Goal: Complete application form

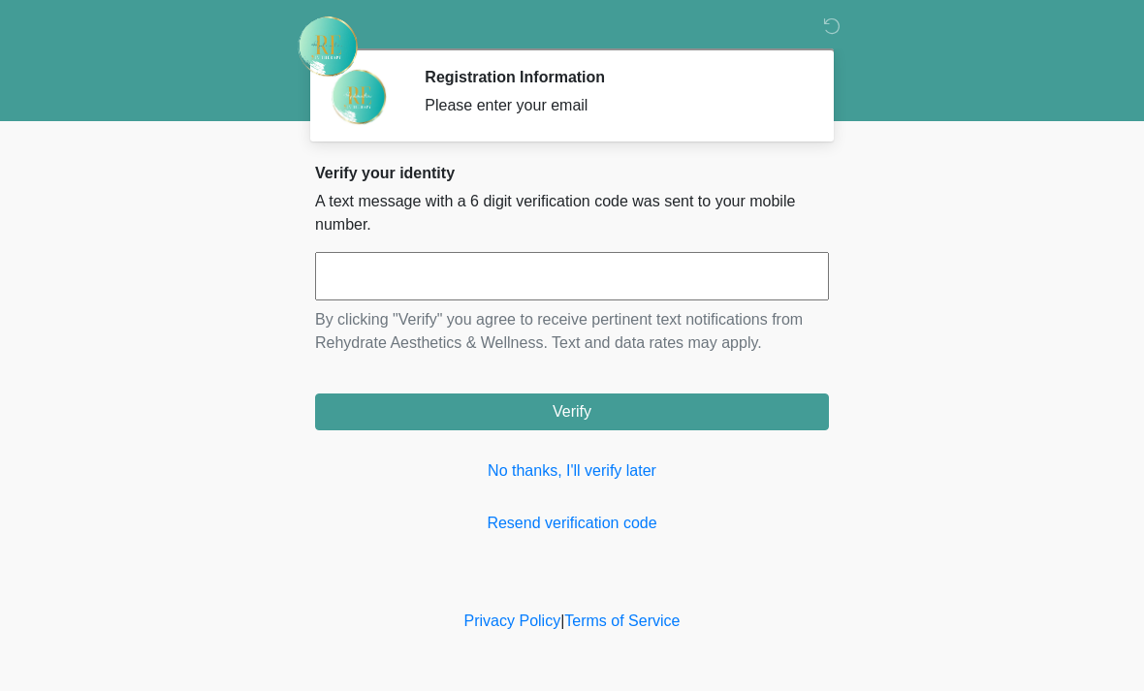
click at [580, 285] on input "text" at bounding box center [572, 276] width 514 height 48
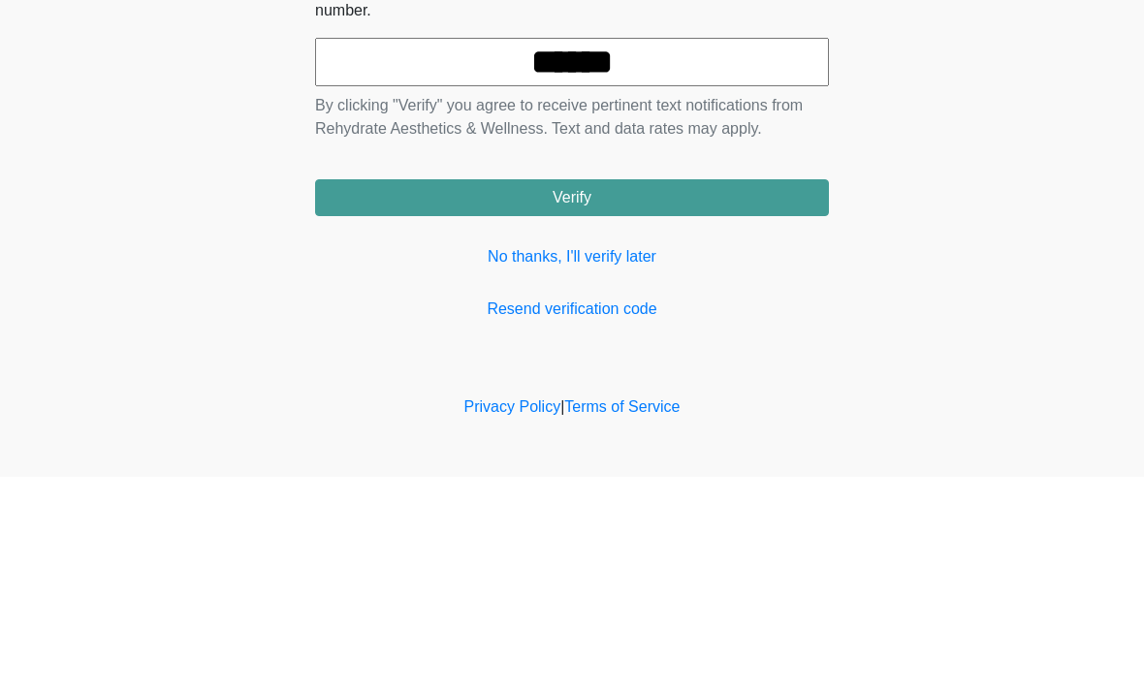
type input "******"
click at [668, 394] on button "Verify" at bounding box center [572, 412] width 514 height 37
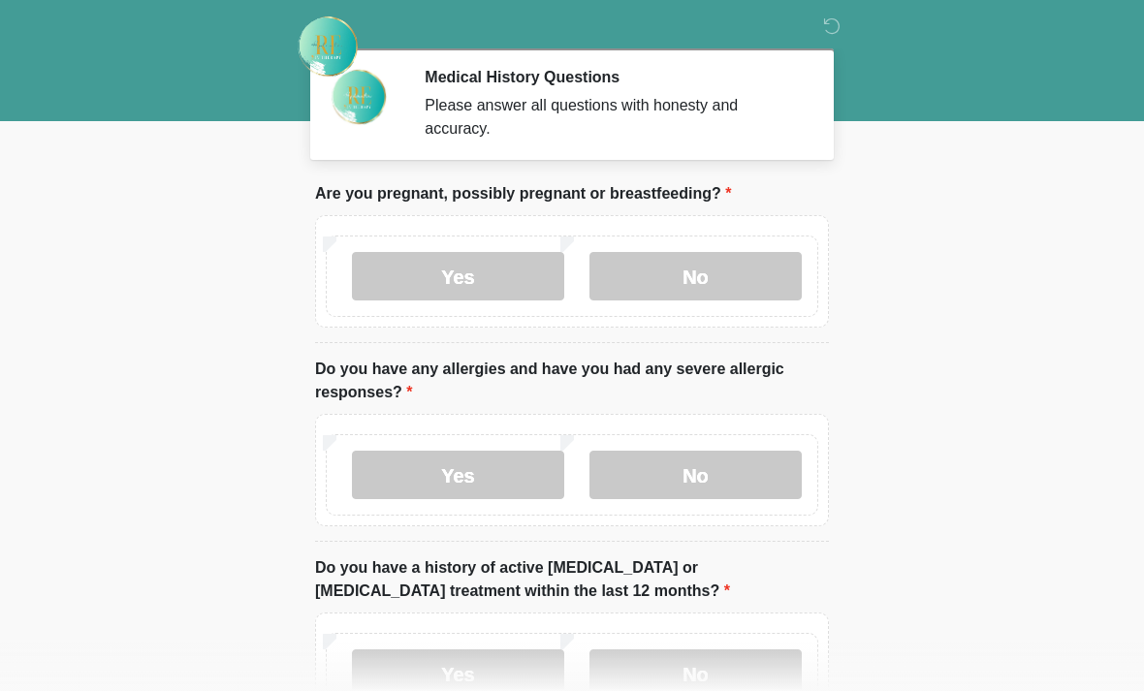
click at [699, 270] on label "No" at bounding box center [695, 276] width 212 height 48
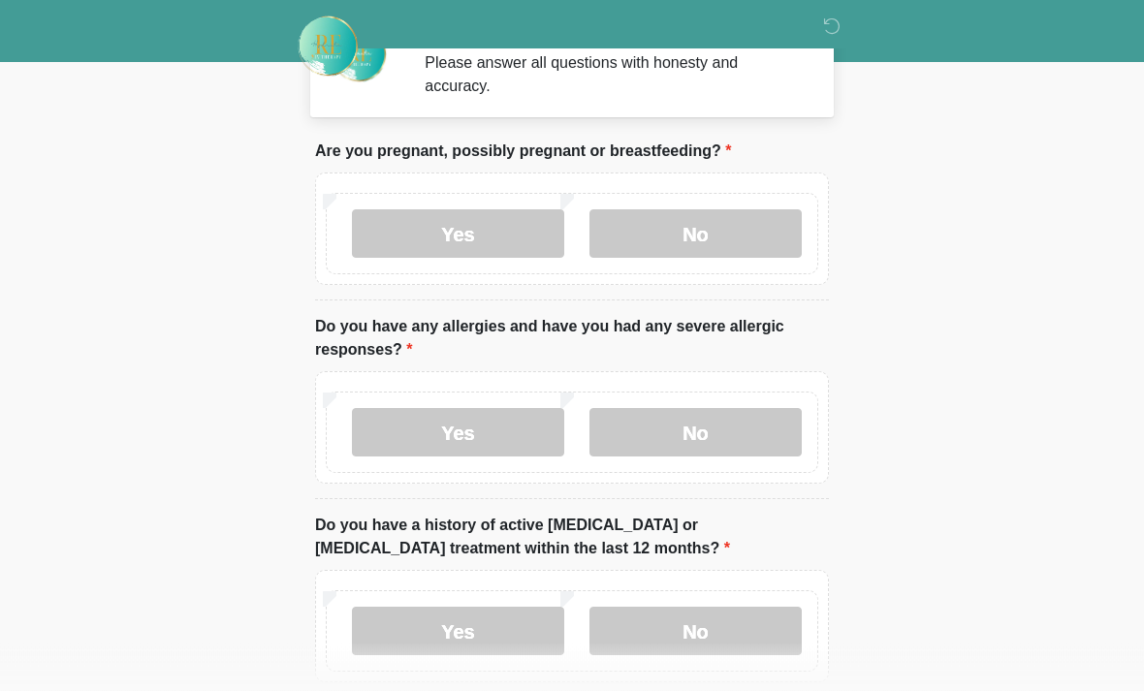
scroll to position [74, 0]
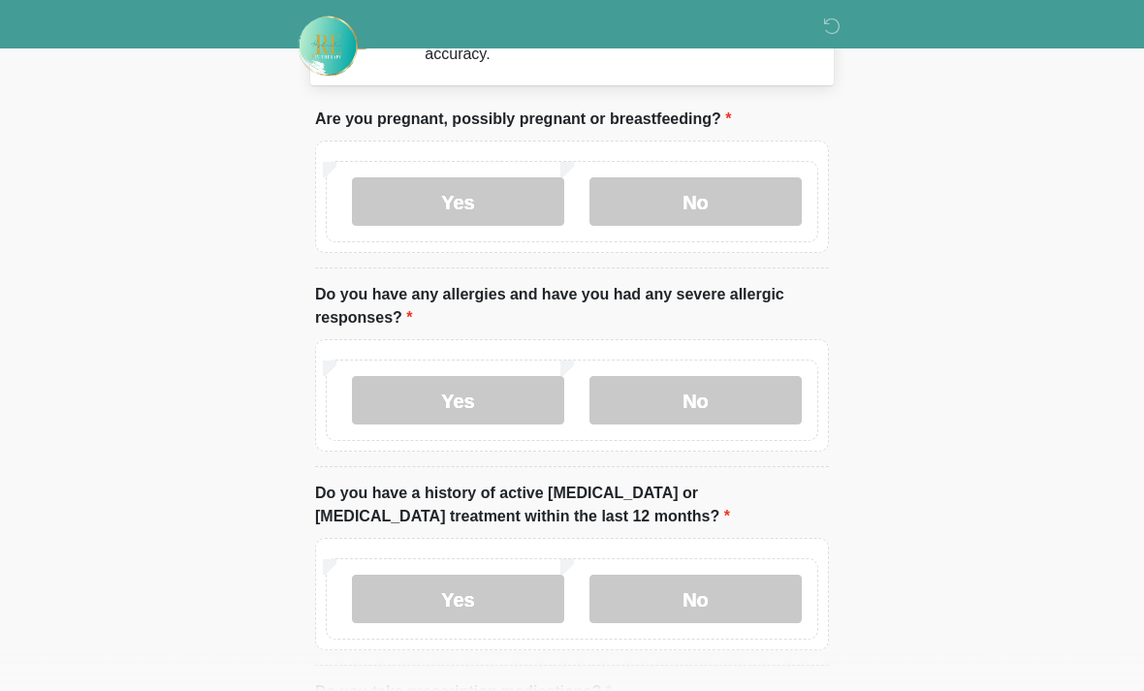
click at [711, 400] on label "No" at bounding box center [695, 401] width 212 height 48
click at [670, 617] on label "No" at bounding box center [695, 599] width 212 height 48
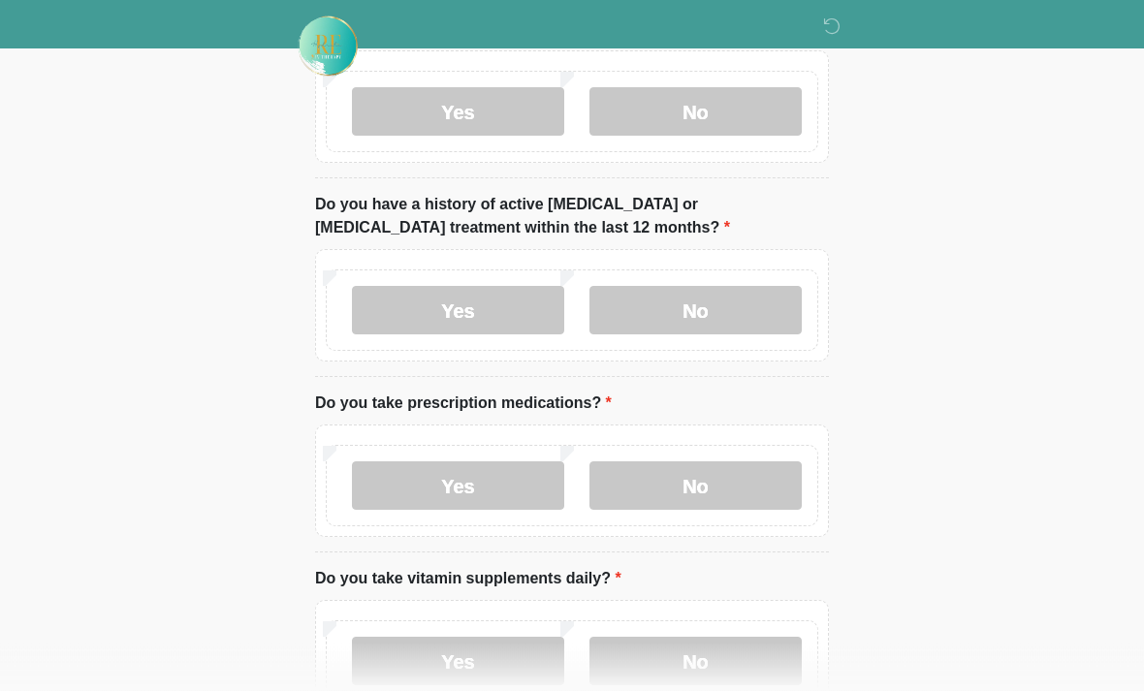
scroll to position [364, 0]
click at [781, 476] on label "No" at bounding box center [695, 484] width 212 height 48
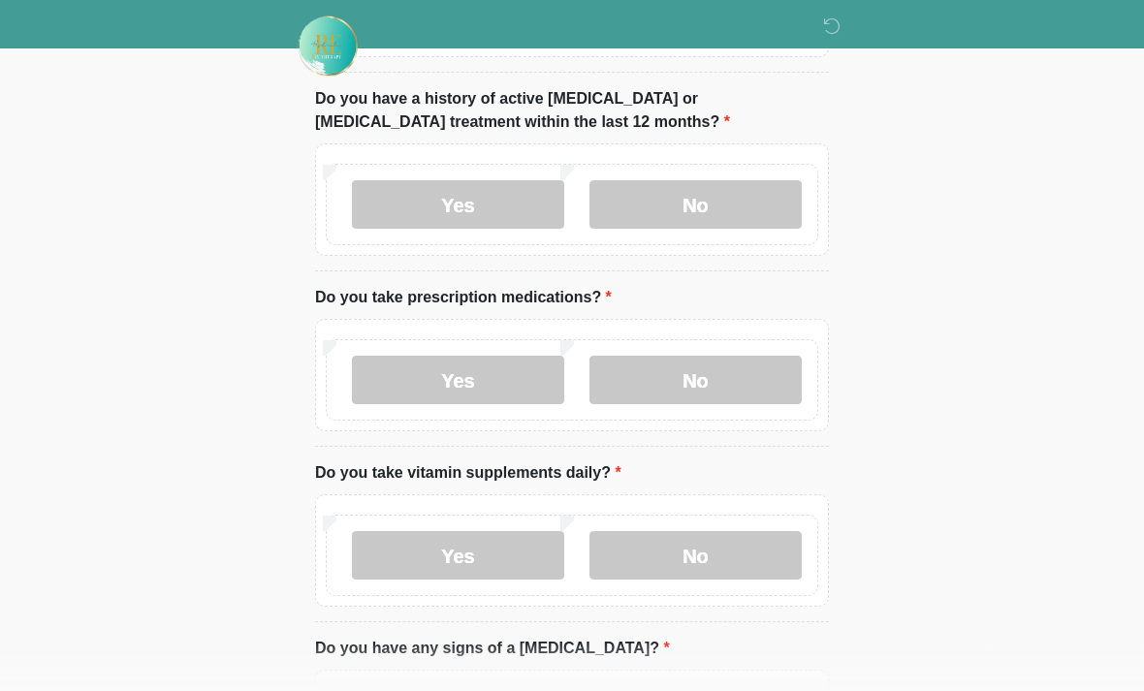
scroll to position [476, 0]
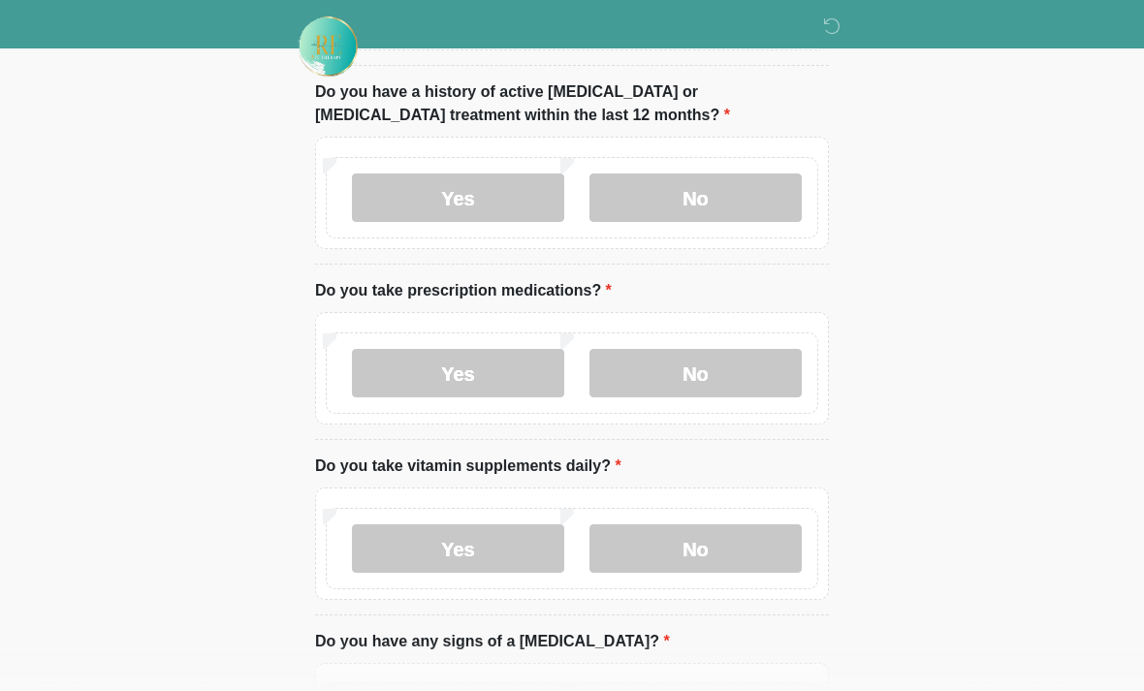
click at [390, 541] on label "Yes" at bounding box center [458, 548] width 212 height 48
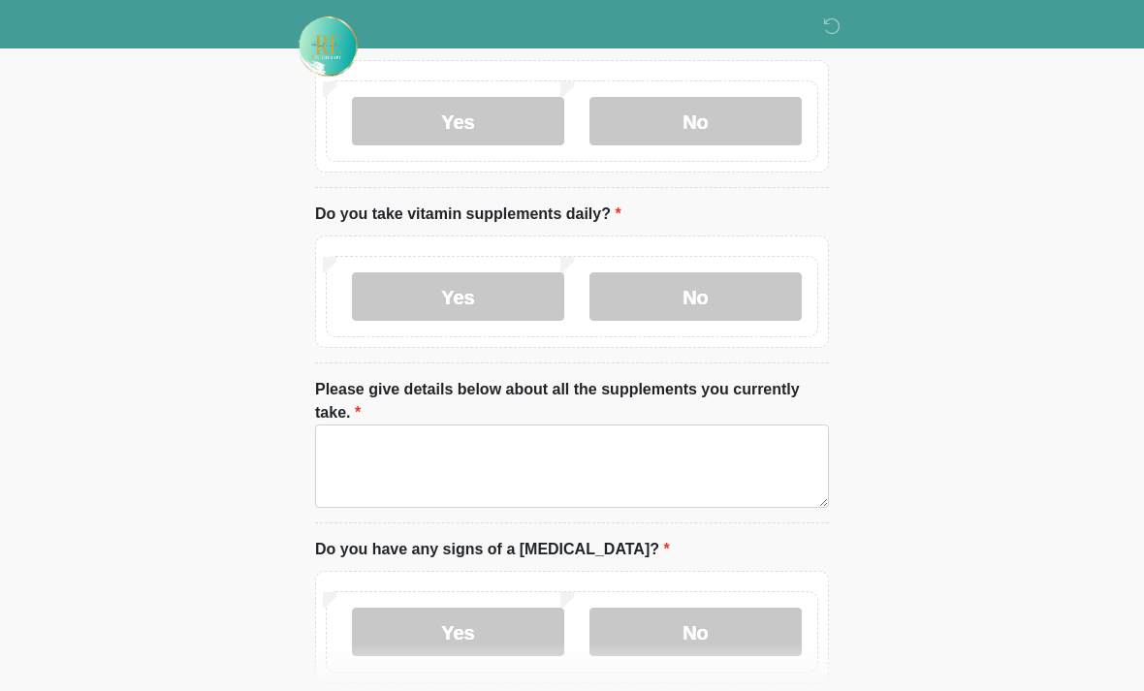
scroll to position [742, 0]
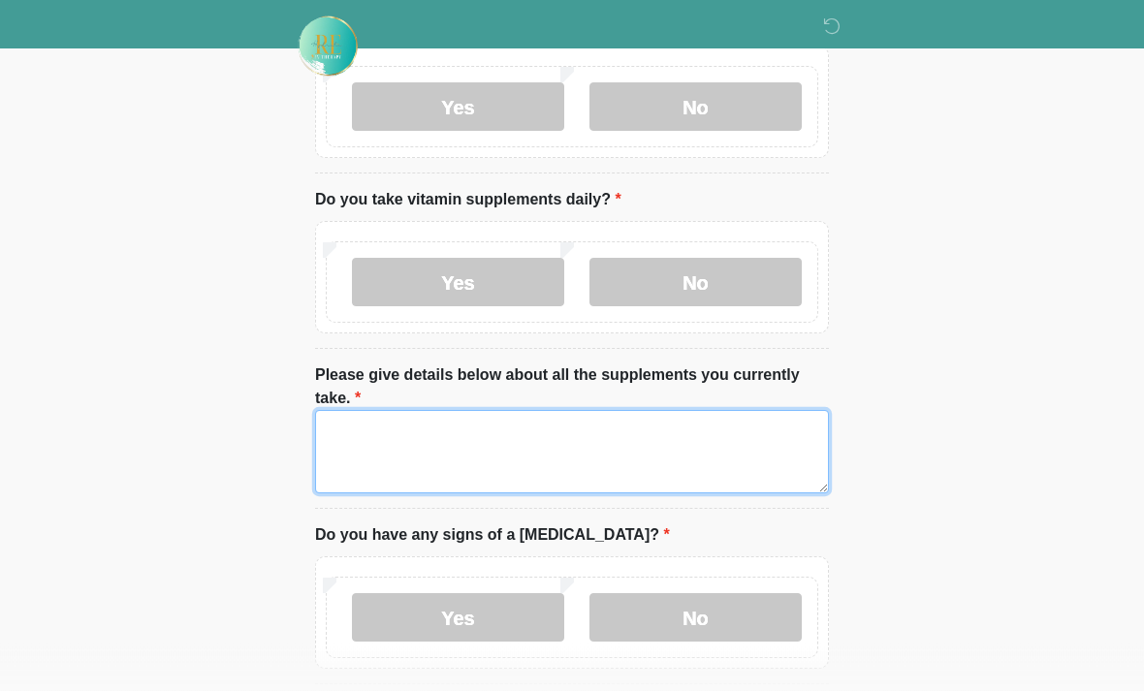
click at [395, 444] on textarea "Please give details below about all the supplements you currently take." at bounding box center [572, 452] width 514 height 83
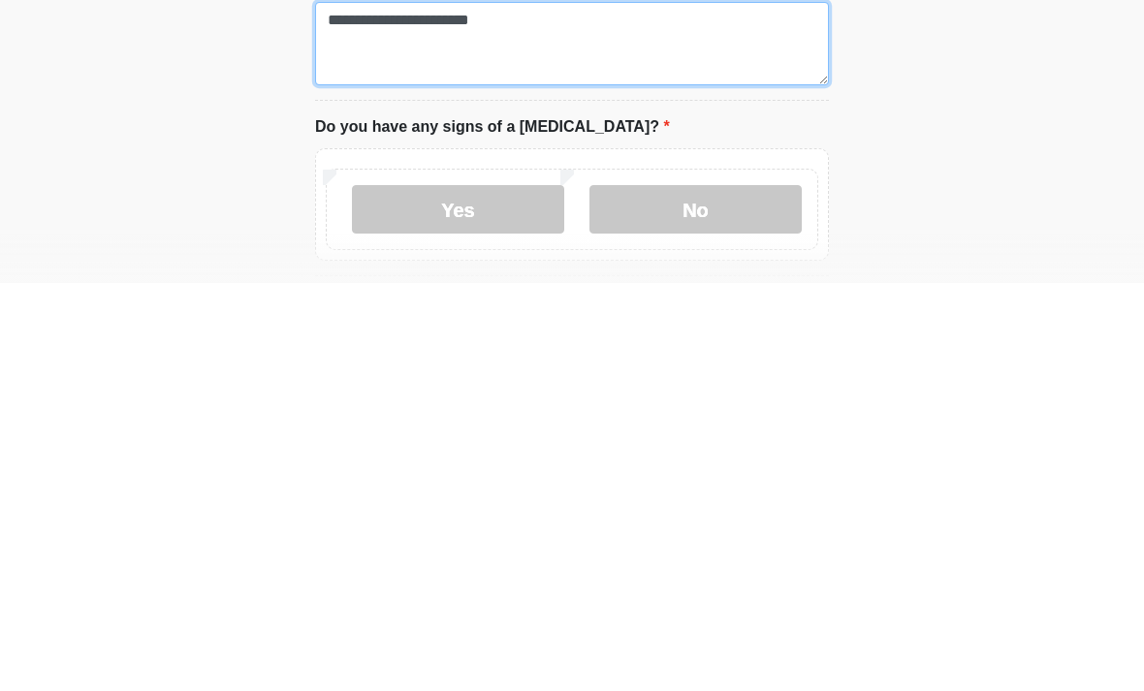
scroll to position [752, 0]
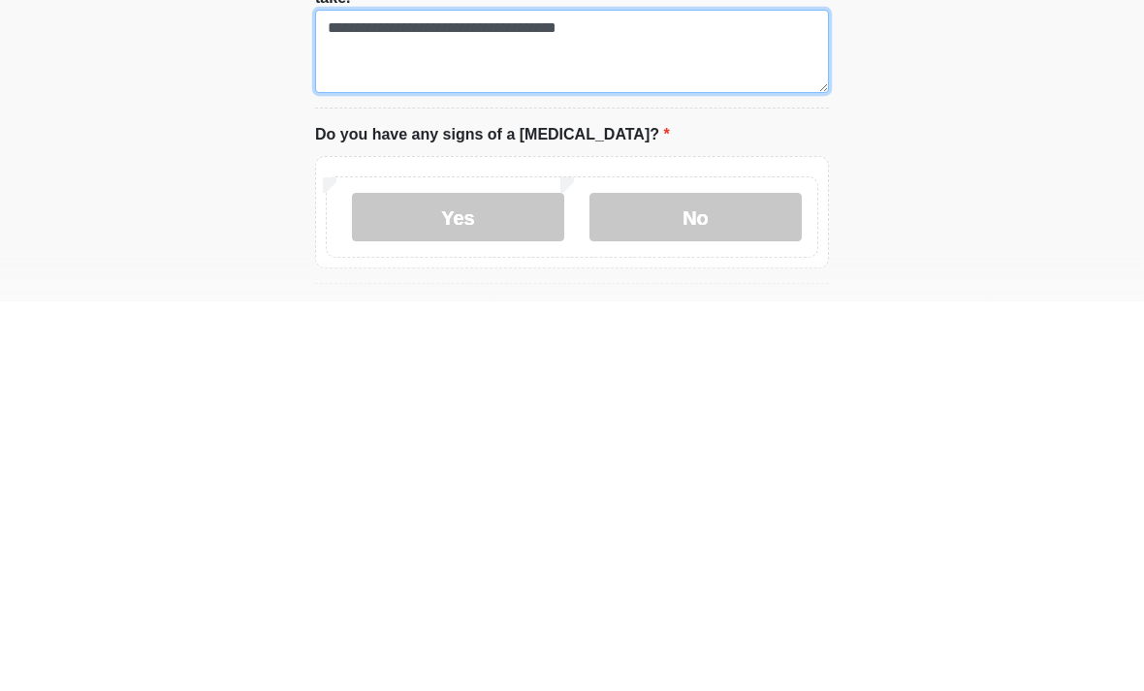
type textarea "**********"
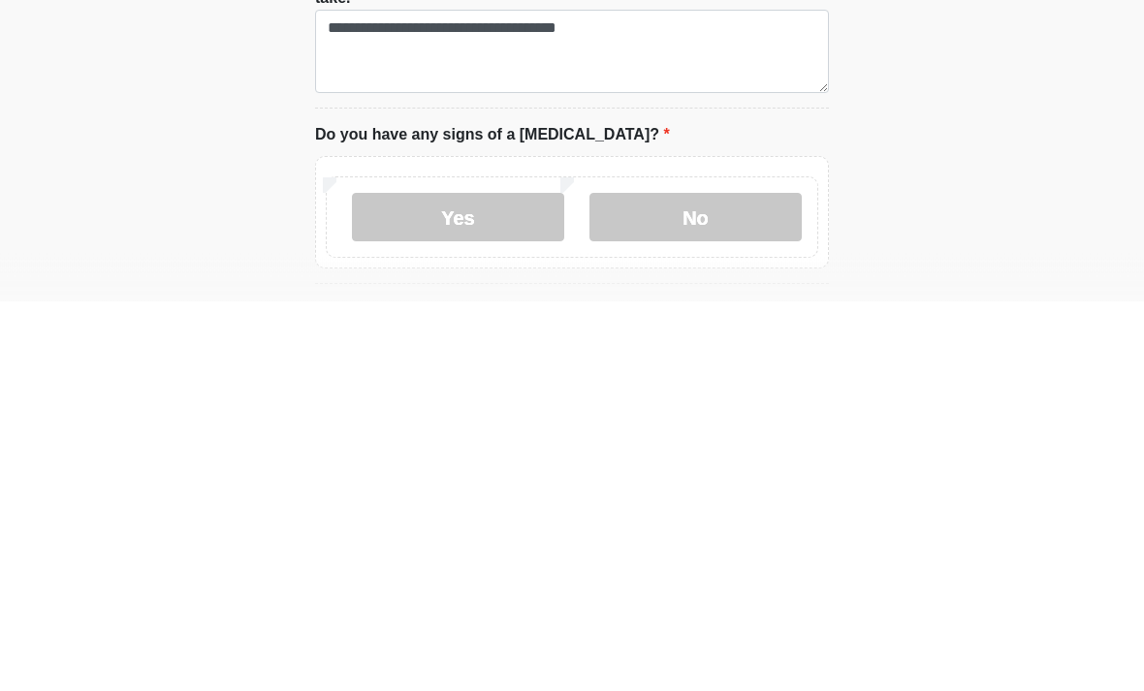
click at [731, 584] on label "No" at bounding box center [695, 608] width 212 height 48
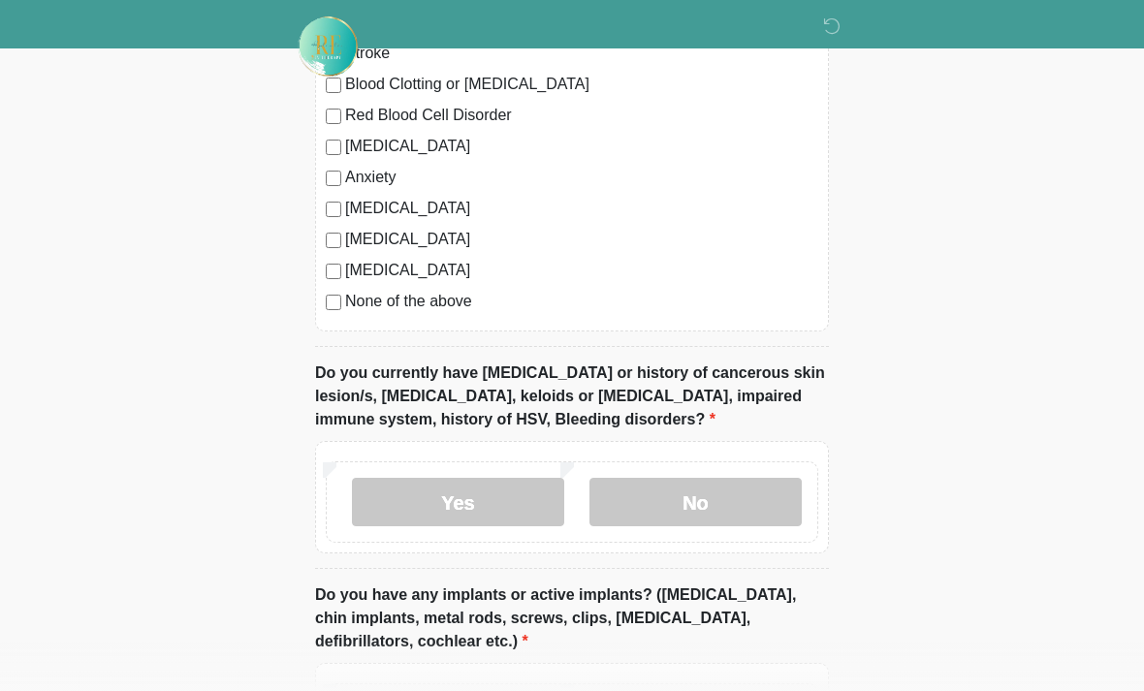
scroll to position [1563, 0]
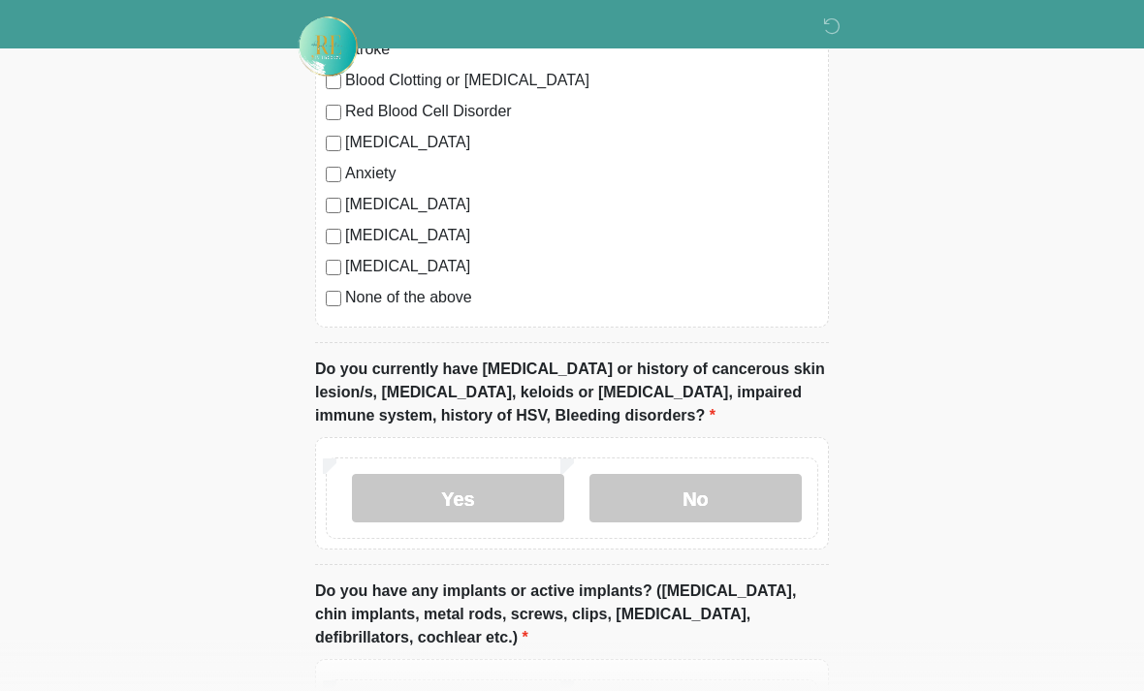
click at [735, 491] on label "No" at bounding box center [695, 498] width 212 height 48
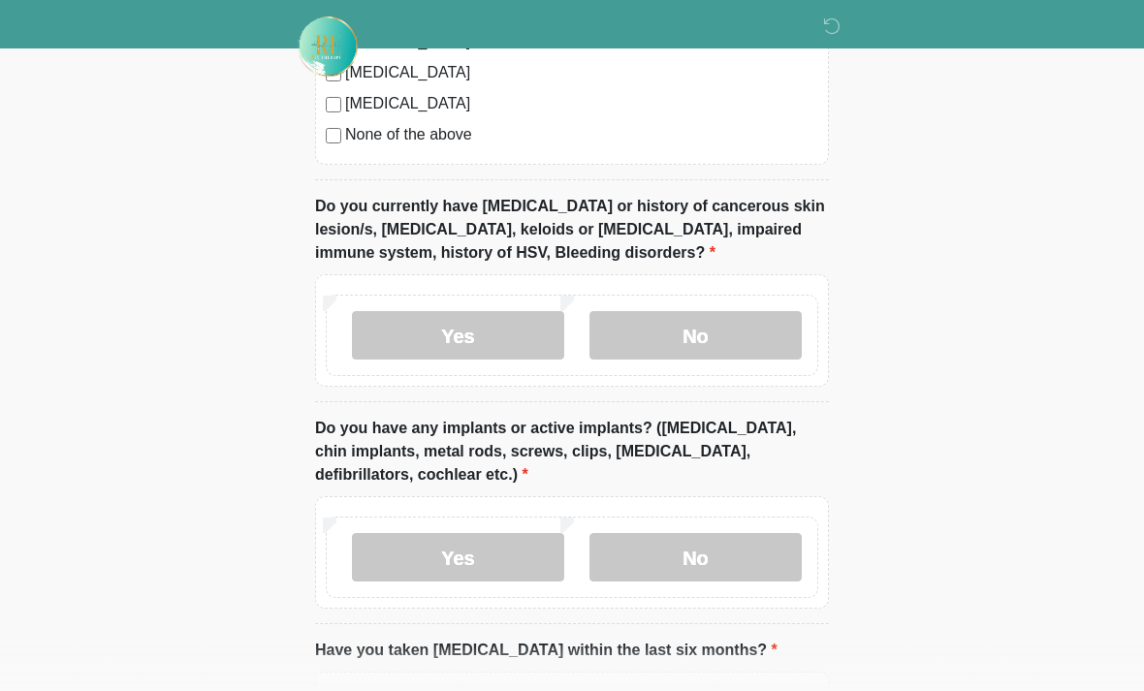
scroll to position [1728, 0]
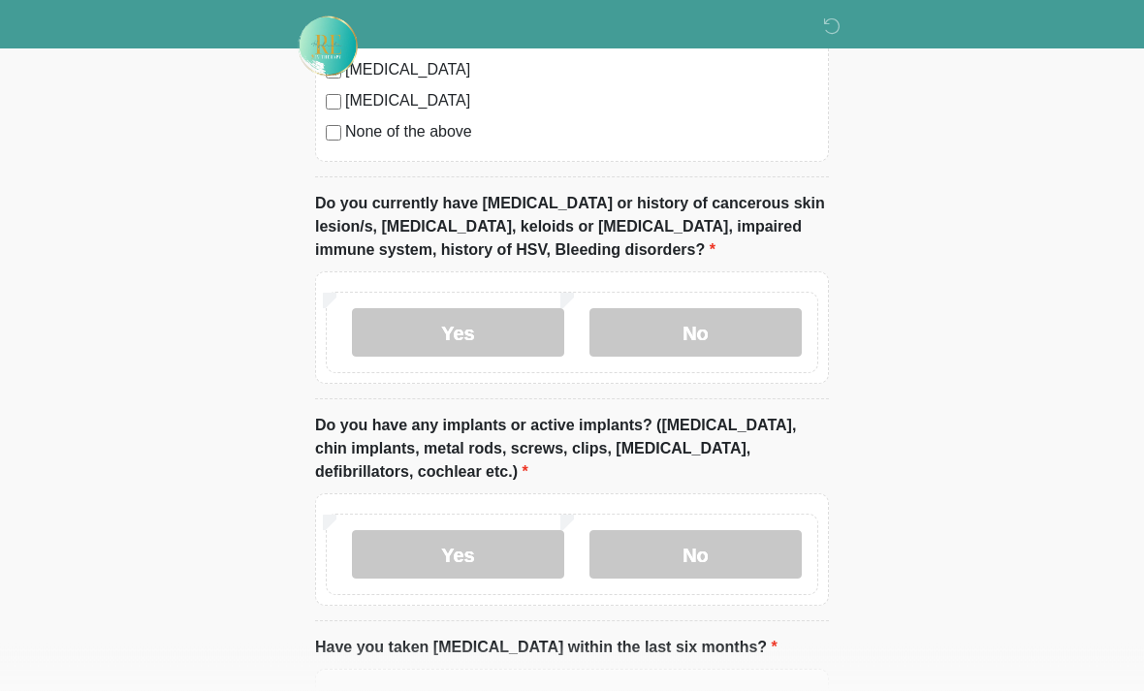
click at [746, 563] on label "No" at bounding box center [695, 555] width 212 height 48
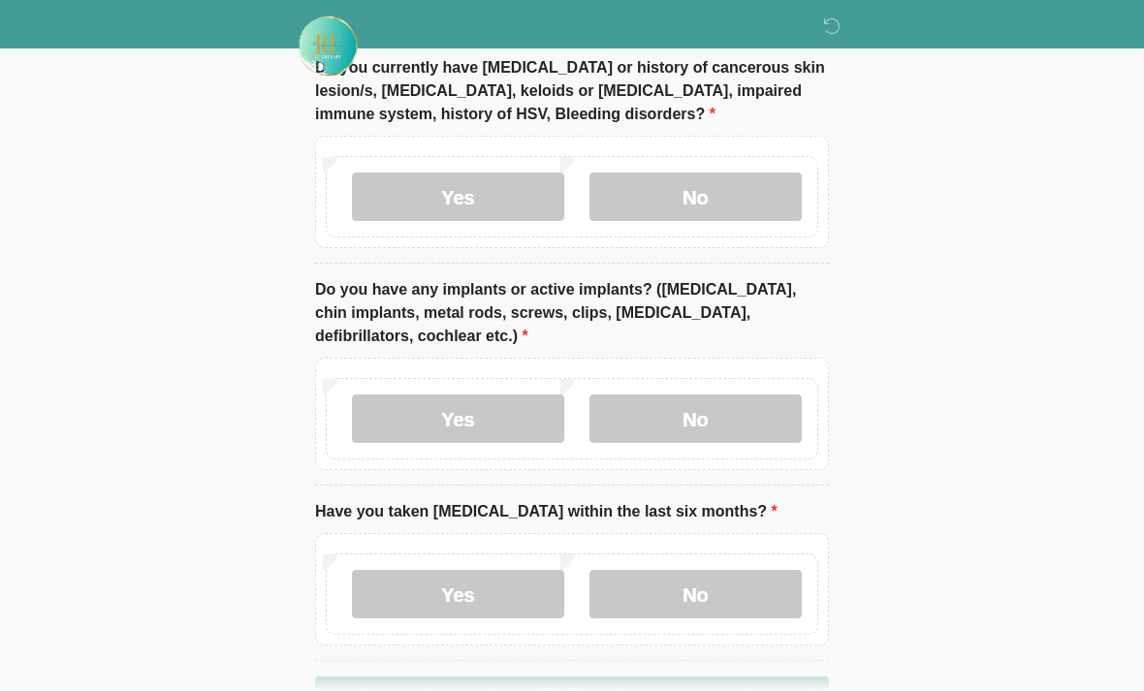
scroll to position [1925, 0]
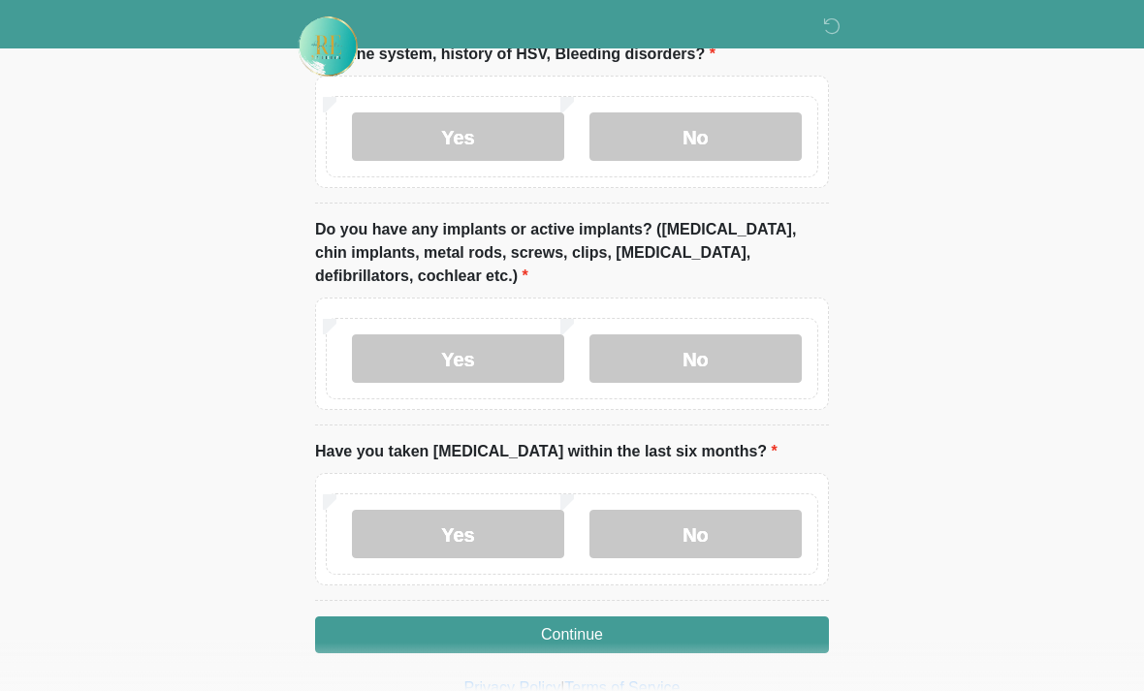
click at [667, 532] on label "No" at bounding box center [695, 534] width 212 height 48
click at [567, 625] on button "Continue" at bounding box center [572, 634] width 514 height 37
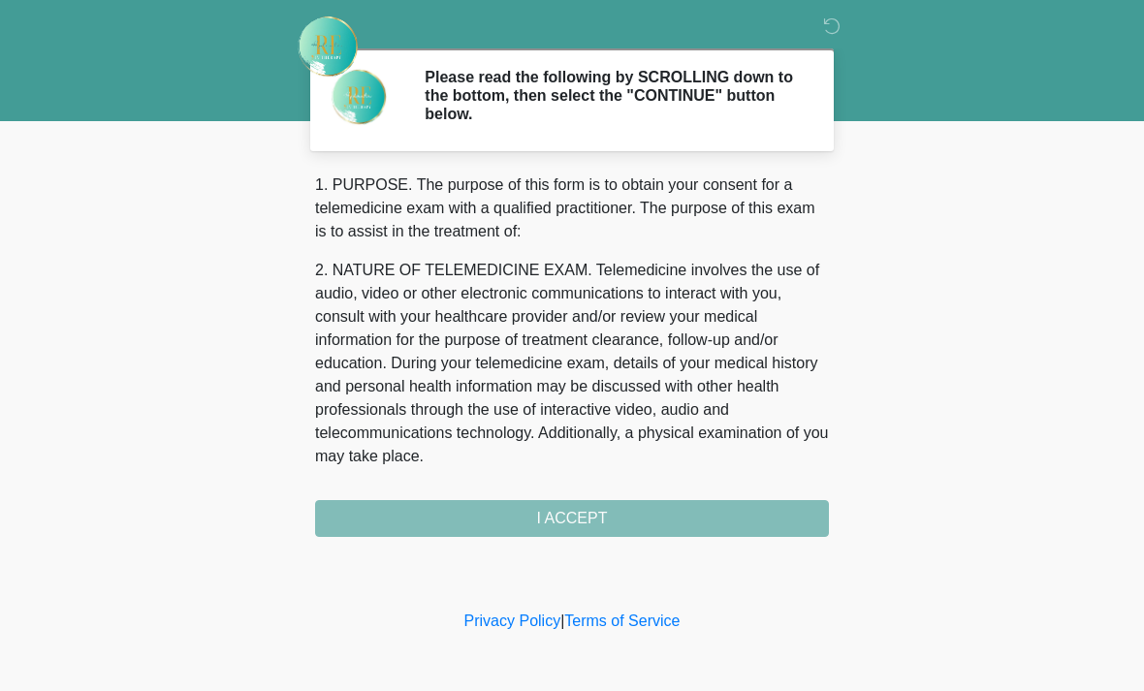
scroll to position [0, 0]
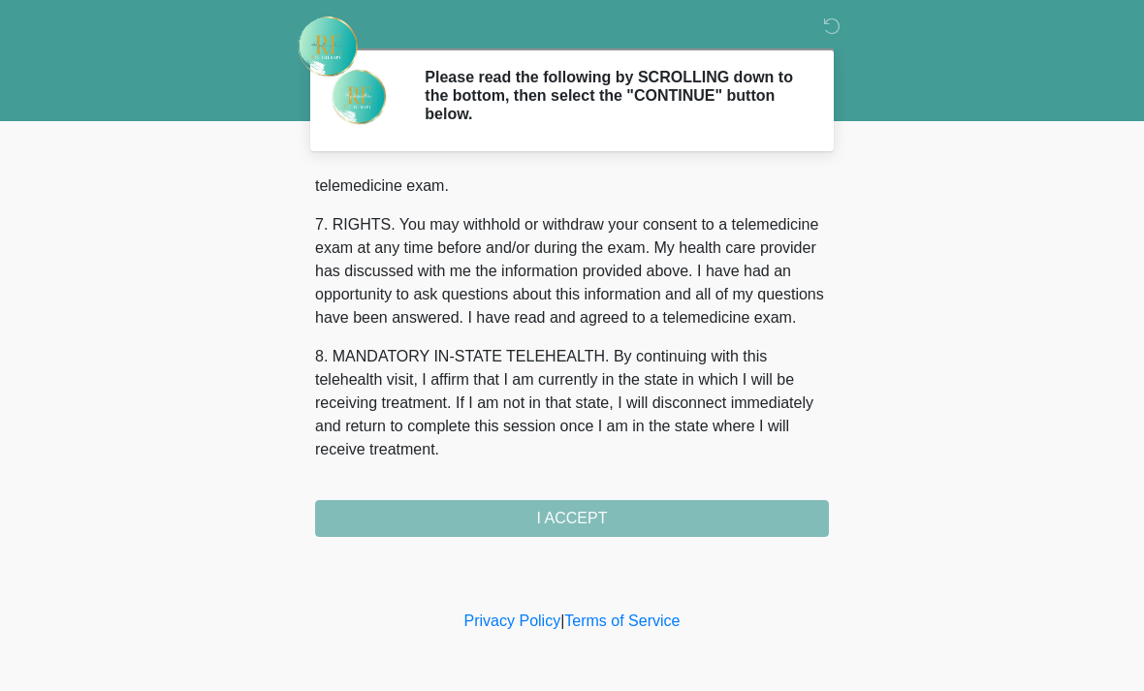
click at [459, 530] on div "1. PURPOSE. The purpose of this form is to obtain your consent for a telemedici…" at bounding box center [572, 355] width 514 height 363
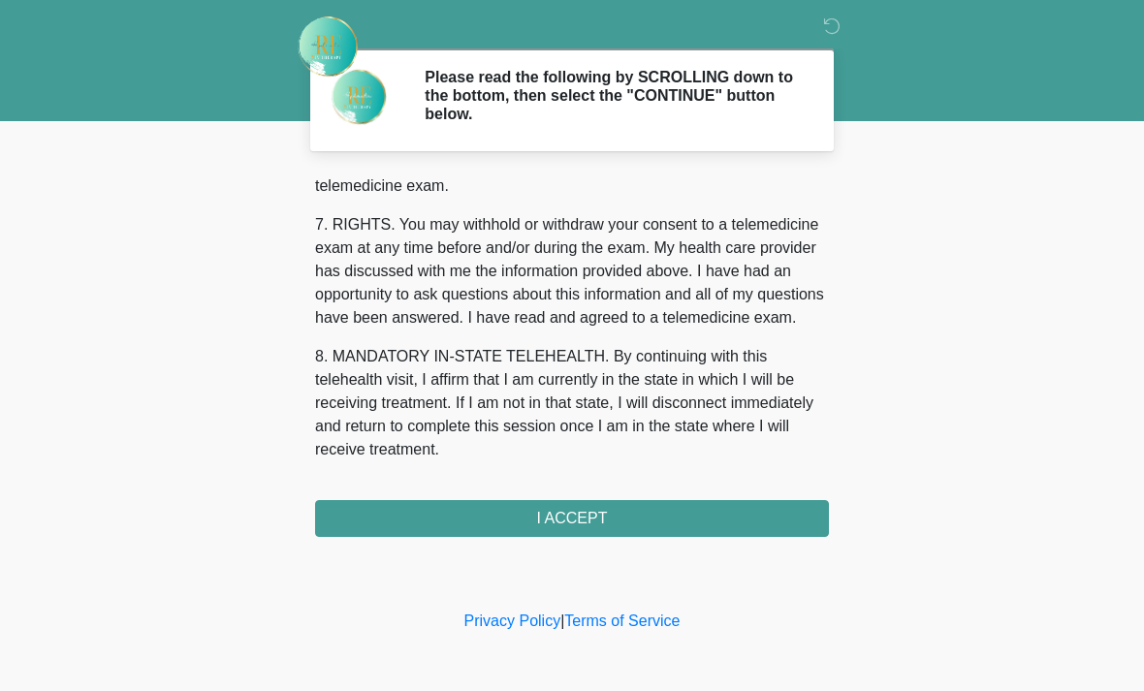
click at [502, 516] on button "I ACCEPT" at bounding box center [572, 518] width 514 height 37
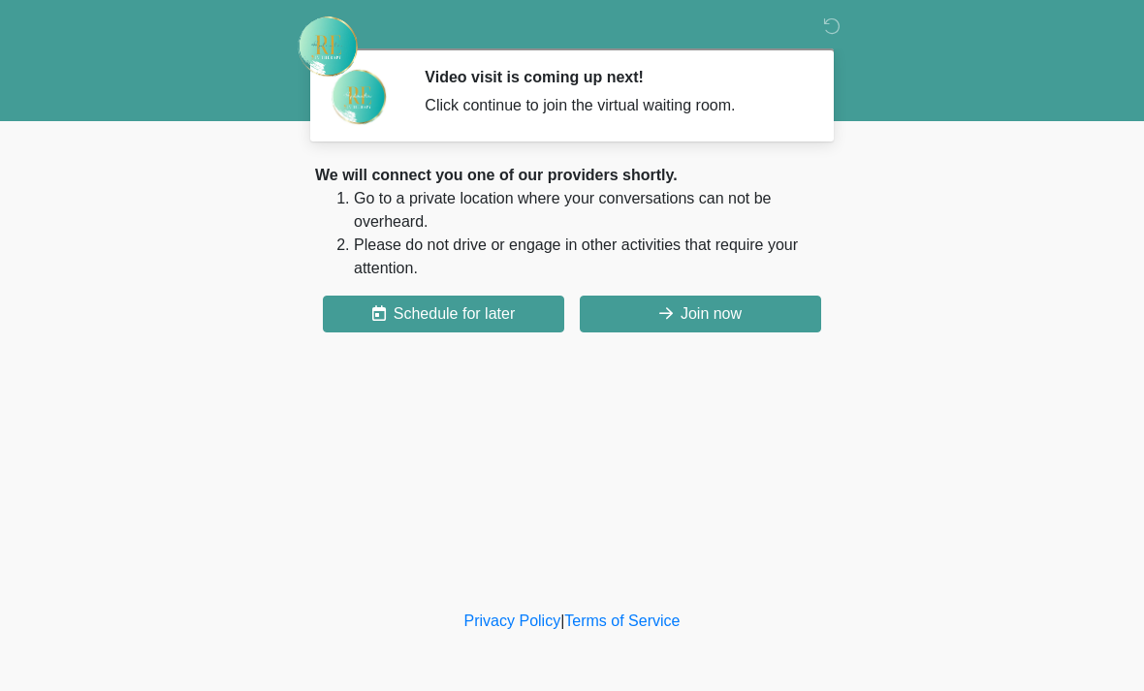
click at [774, 301] on button "Join now" at bounding box center [700, 314] width 241 height 37
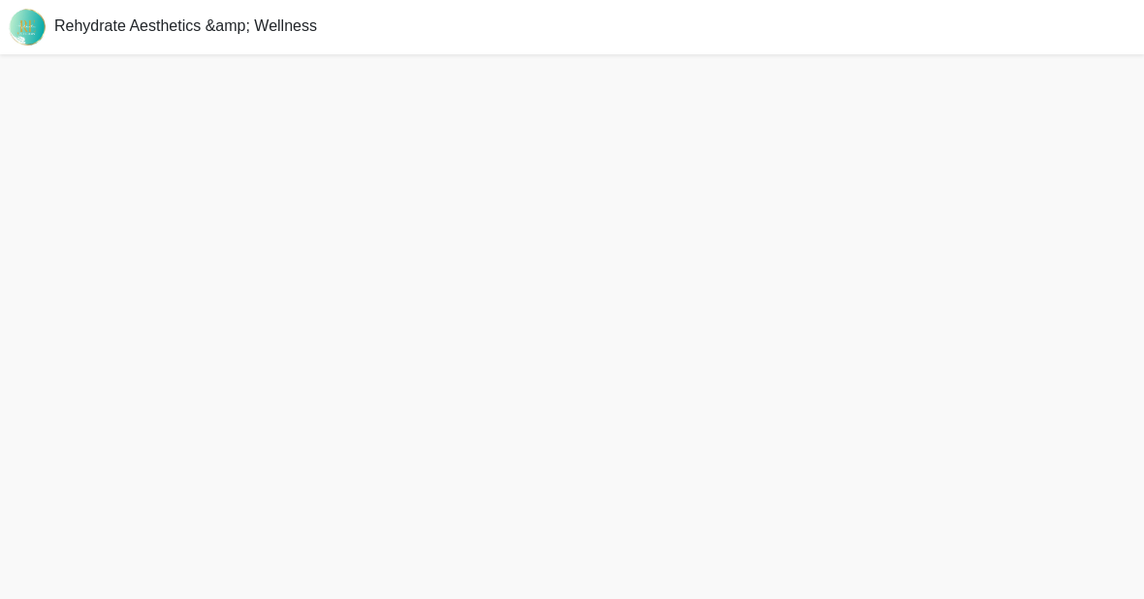
scroll to position [6, 0]
